Goal: Task Accomplishment & Management: Use online tool/utility

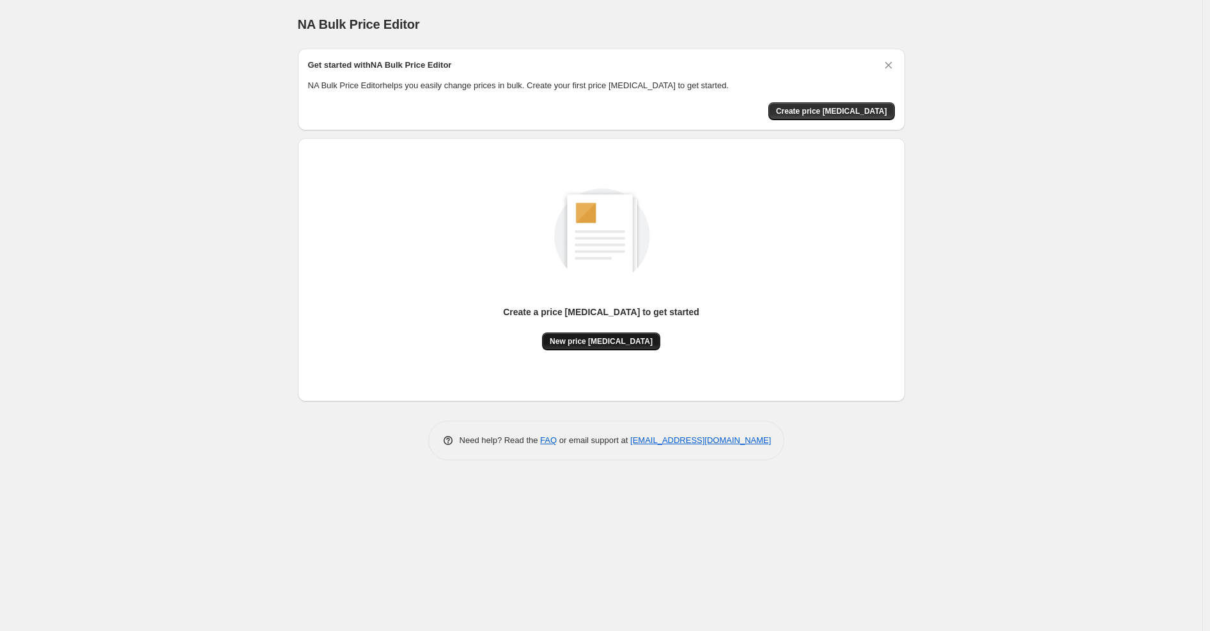
click at [622, 338] on span "New price change job" at bounding box center [601, 341] width 103 height 10
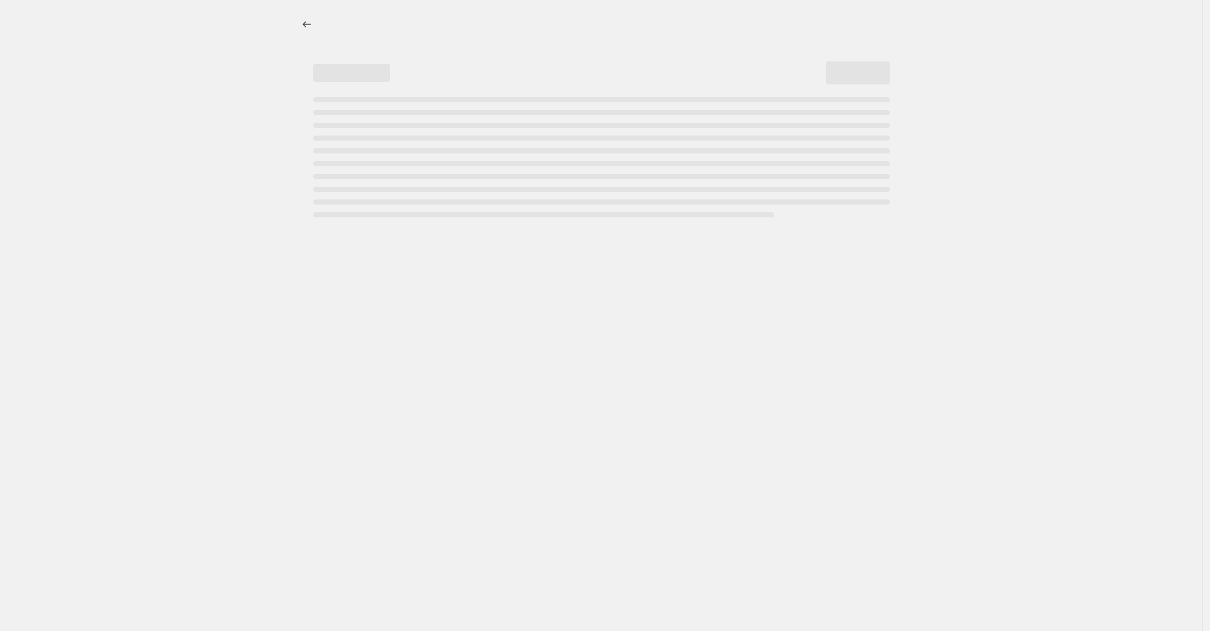
select select "percentage"
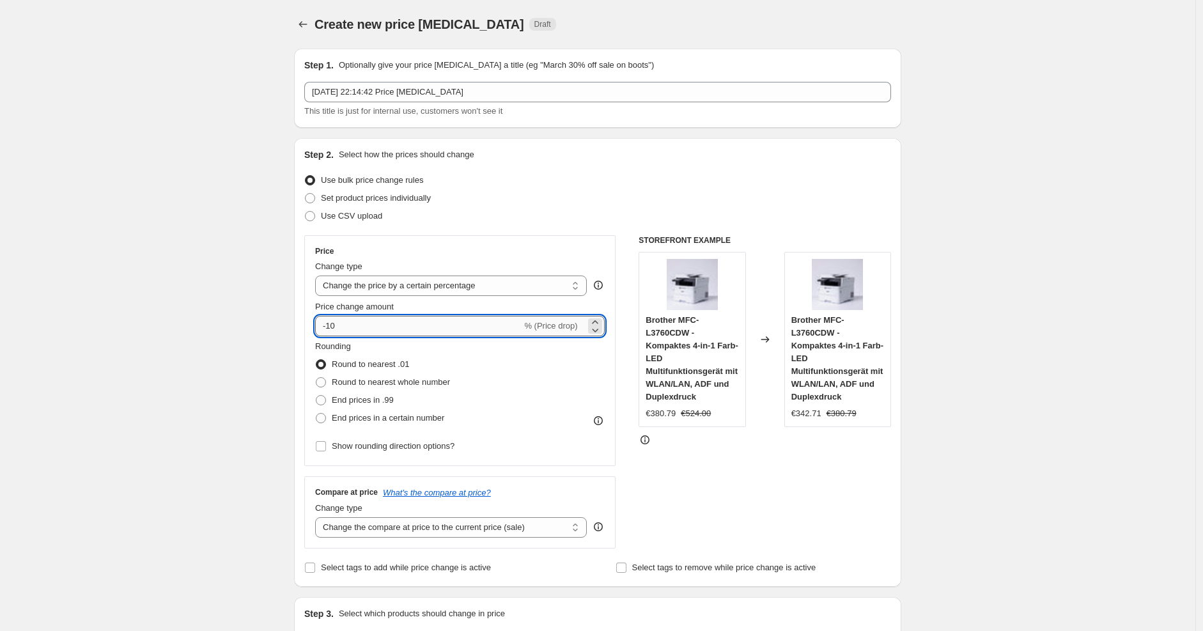
click at [435, 328] on input "-10" at bounding box center [418, 326] width 206 height 20
type input "-1"
type input "-30"
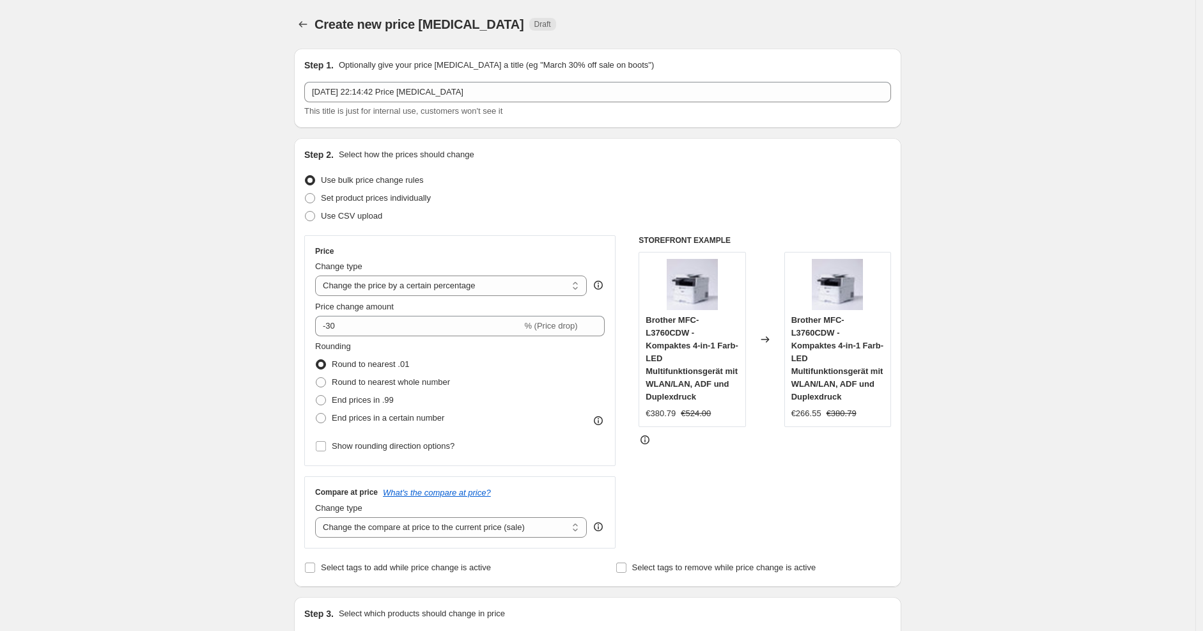
click at [598, 220] on div "Use CSV upload" at bounding box center [597, 216] width 587 height 18
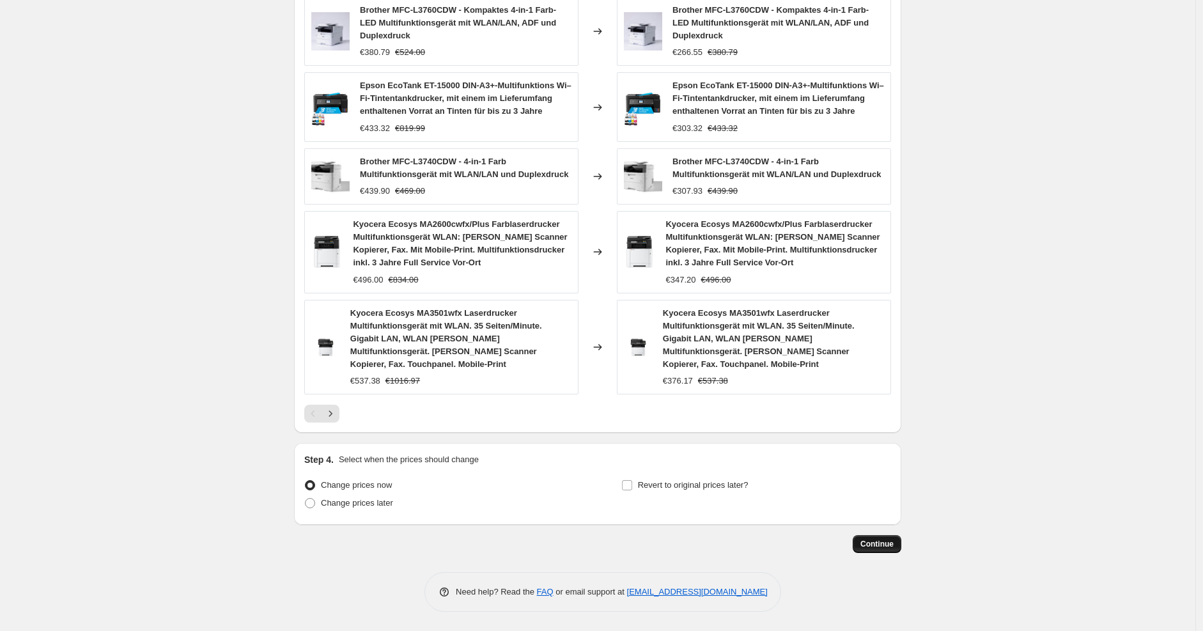
click at [897, 542] on button "Continue" at bounding box center [877, 544] width 49 height 18
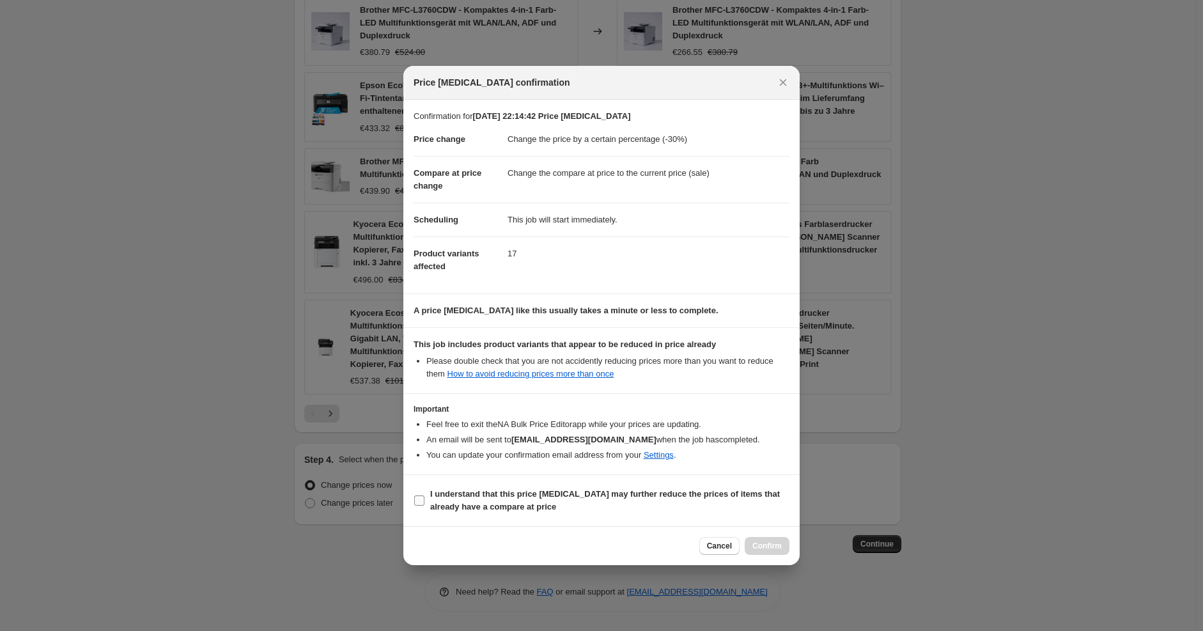
click at [718, 491] on b "I understand that this price change job may further reduce the prices of items …" at bounding box center [605, 500] width 350 height 22
click at [424, 495] on input "I understand that this price change job may further reduce the prices of items …" at bounding box center [419, 500] width 10 height 10
checkbox input "true"
click at [775, 544] on span "Confirm" at bounding box center [766, 546] width 29 height 10
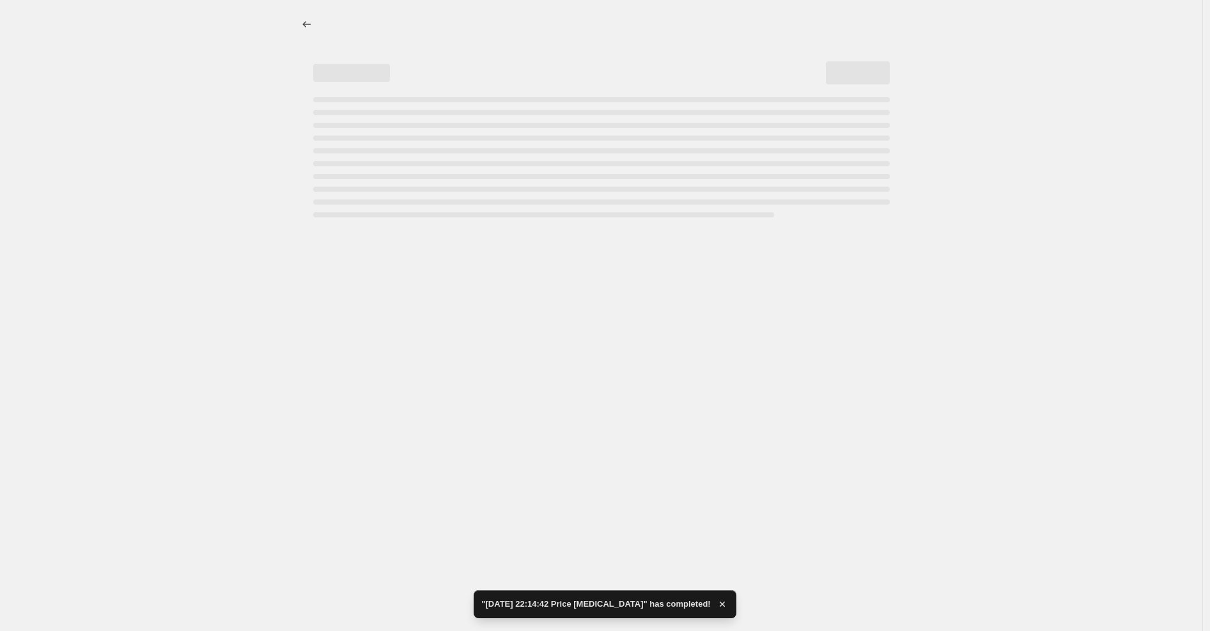
click at [941, 222] on div at bounding box center [601, 315] width 1202 height 631
select select "percentage"
